Goal: Task Accomplishment & Management: Use online tool/utility

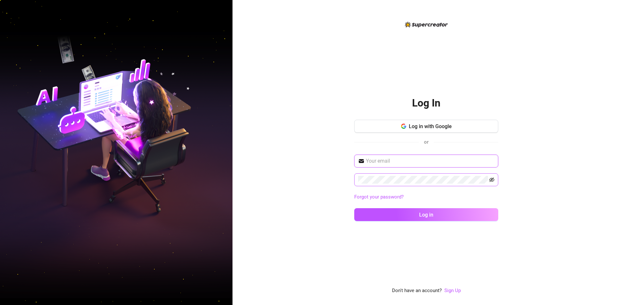
type input "[EMAIL_ADDRESS][DOMAIN_NAME]"
click at [493, 179] on icon "eye-invisible" at bounding box center [491, 179] width 5 height 5
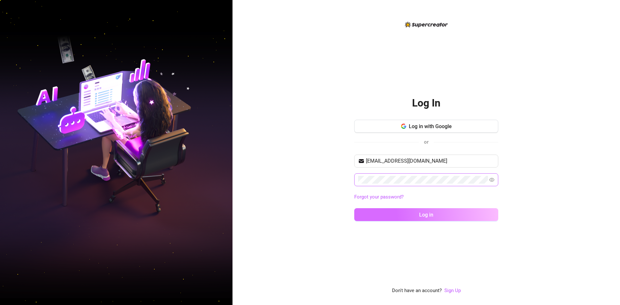
click at [478, 209] on button "Log in" at bounding box center [426, 214] width 144 height 13
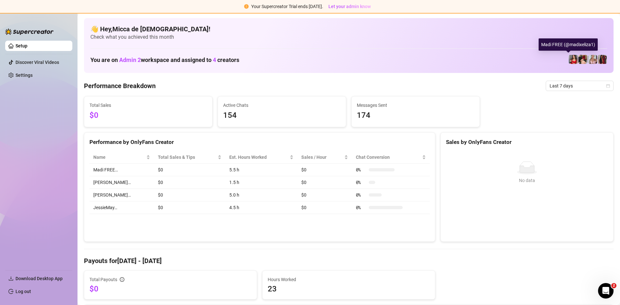
click at [569, 58] on img at bounding box center [573, 59] width 9 height 9
